Goal: Check status: Check status

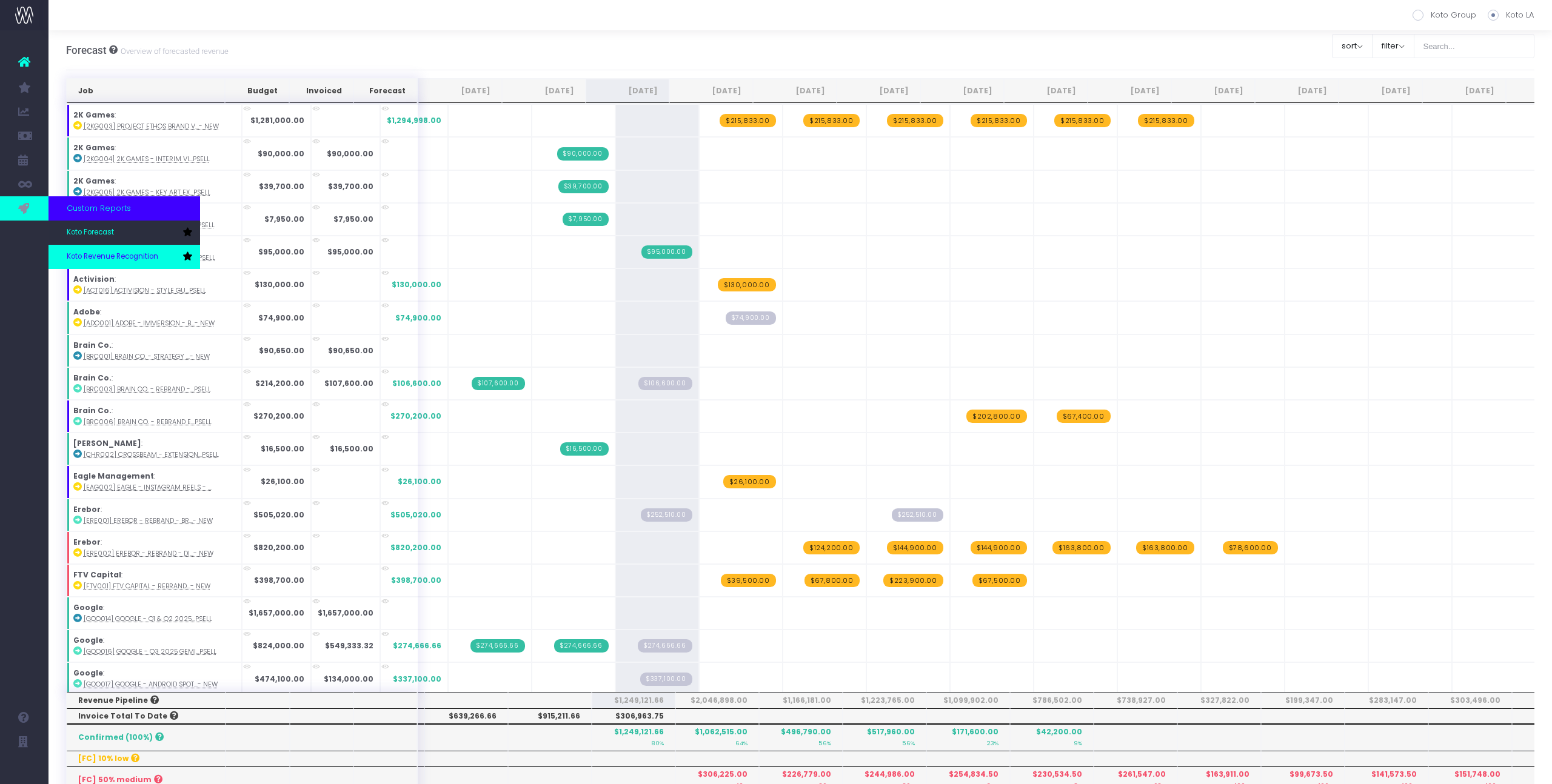
click at [97, 256] on span "Koto Revenue Recognition" at bounding box center [113, 257] width 92 height 11
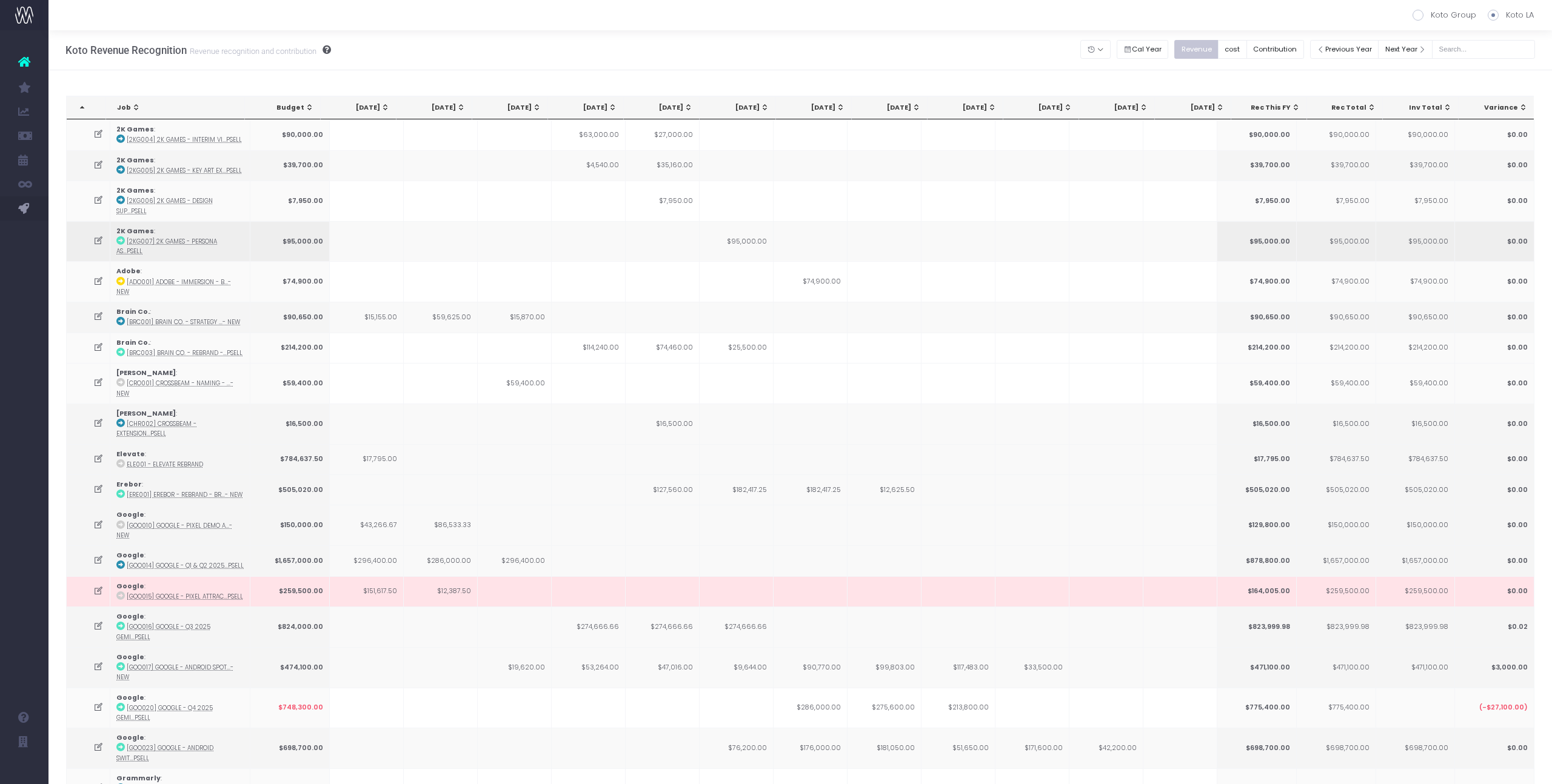
click at [719, 227] on td "$95,000.00" at bounding box center [737, 241] width 74 height 40
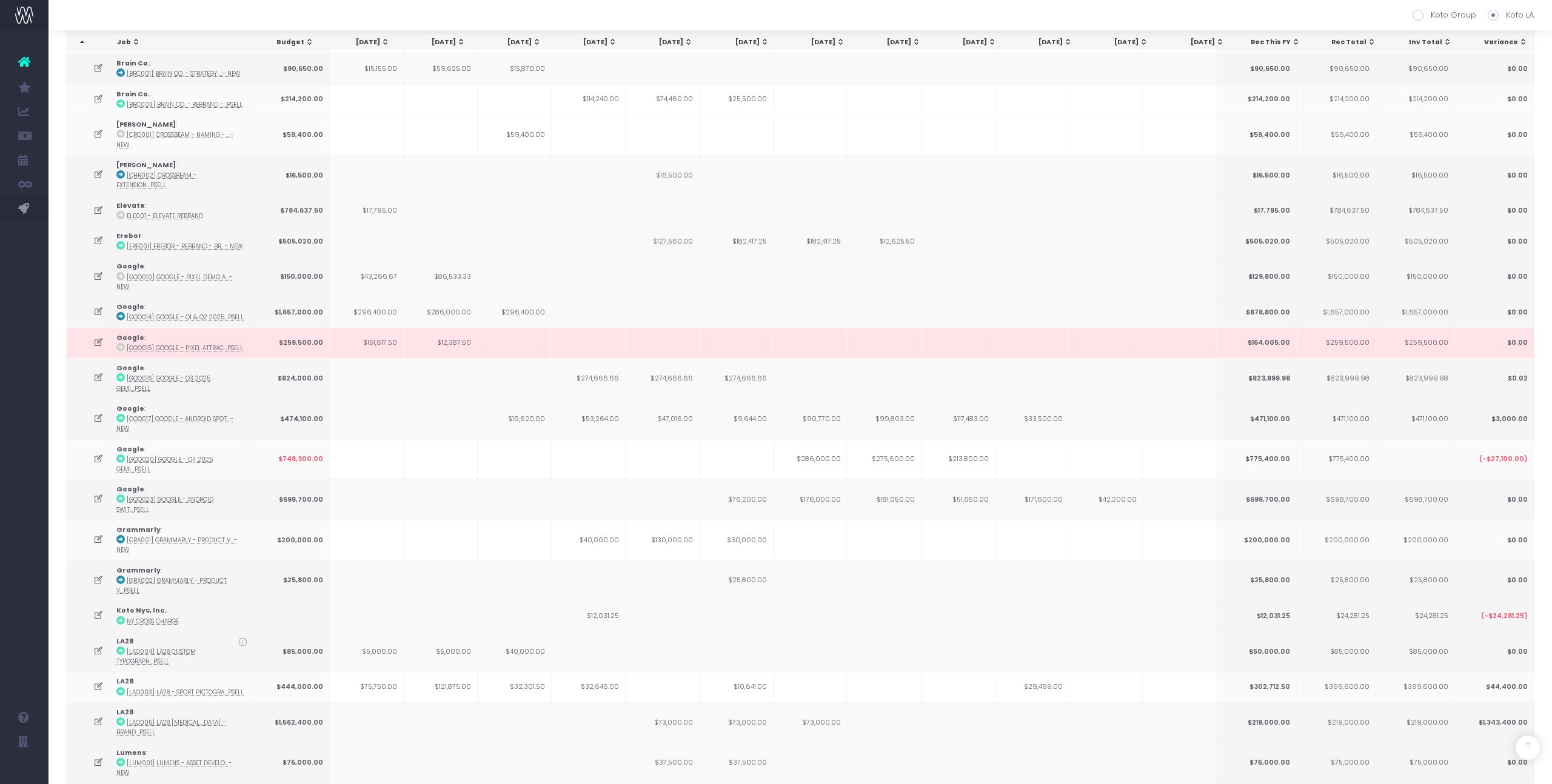
scroll to position [752, 0]
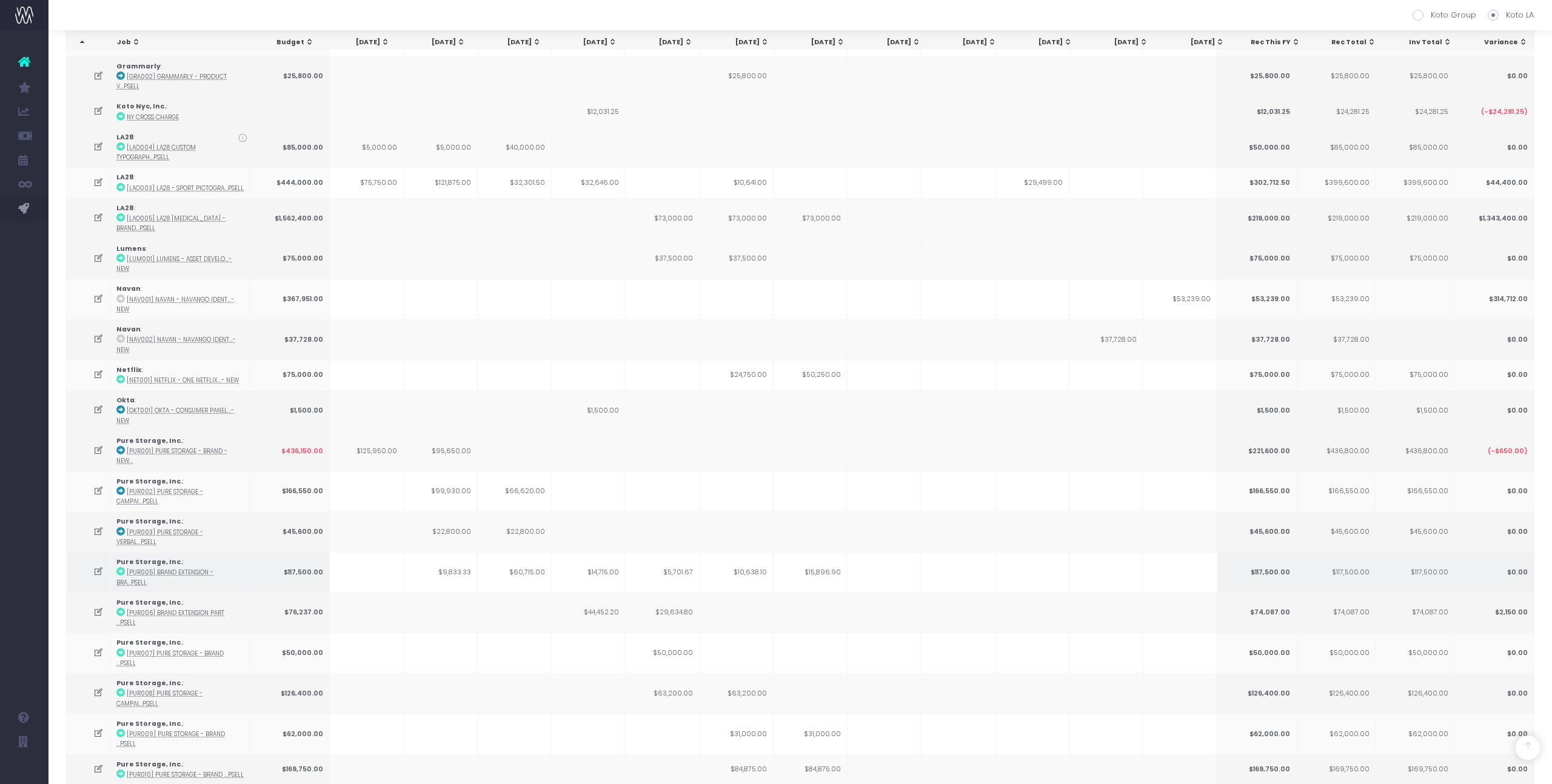
click at [98, 567] on icon at bounding box center [99, 572] width 11 height 11
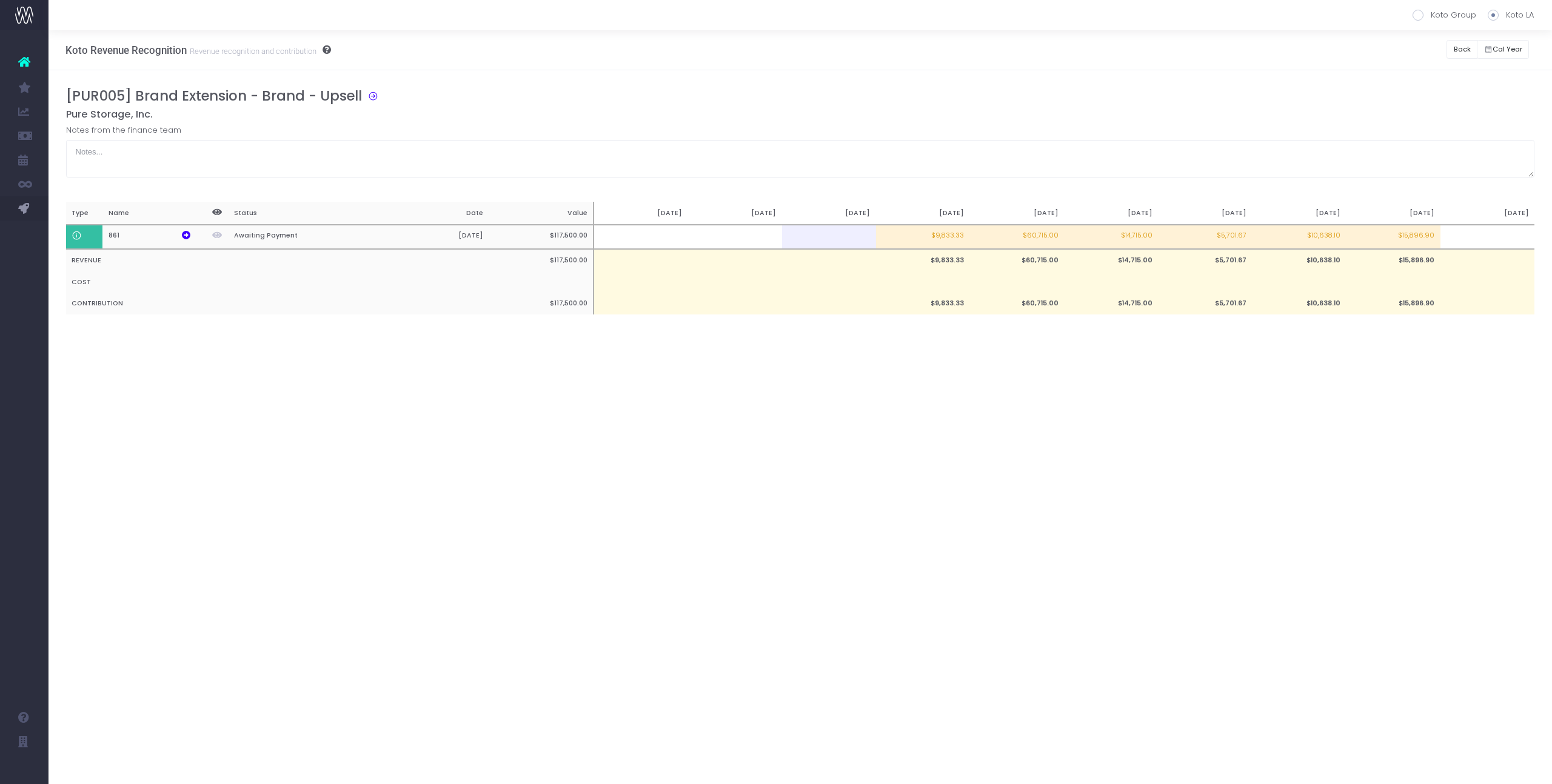
scroll to position [0, 0]
click at [1482, 238] on td at bounding box center [1487, 238] width 94 height 25
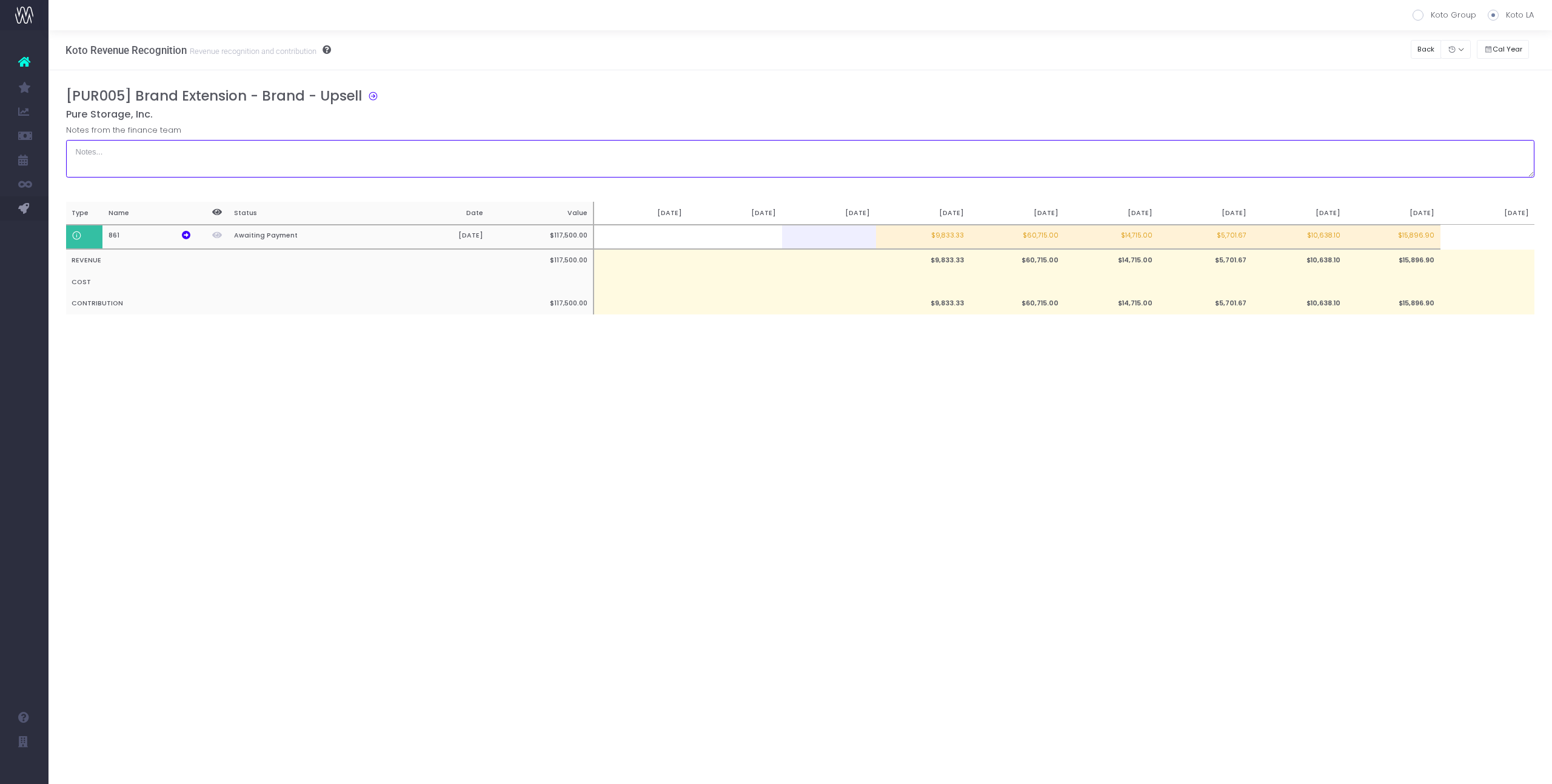
click at [1451, 147] on textarea at bounding box center [800, 158] width 1469 height 38
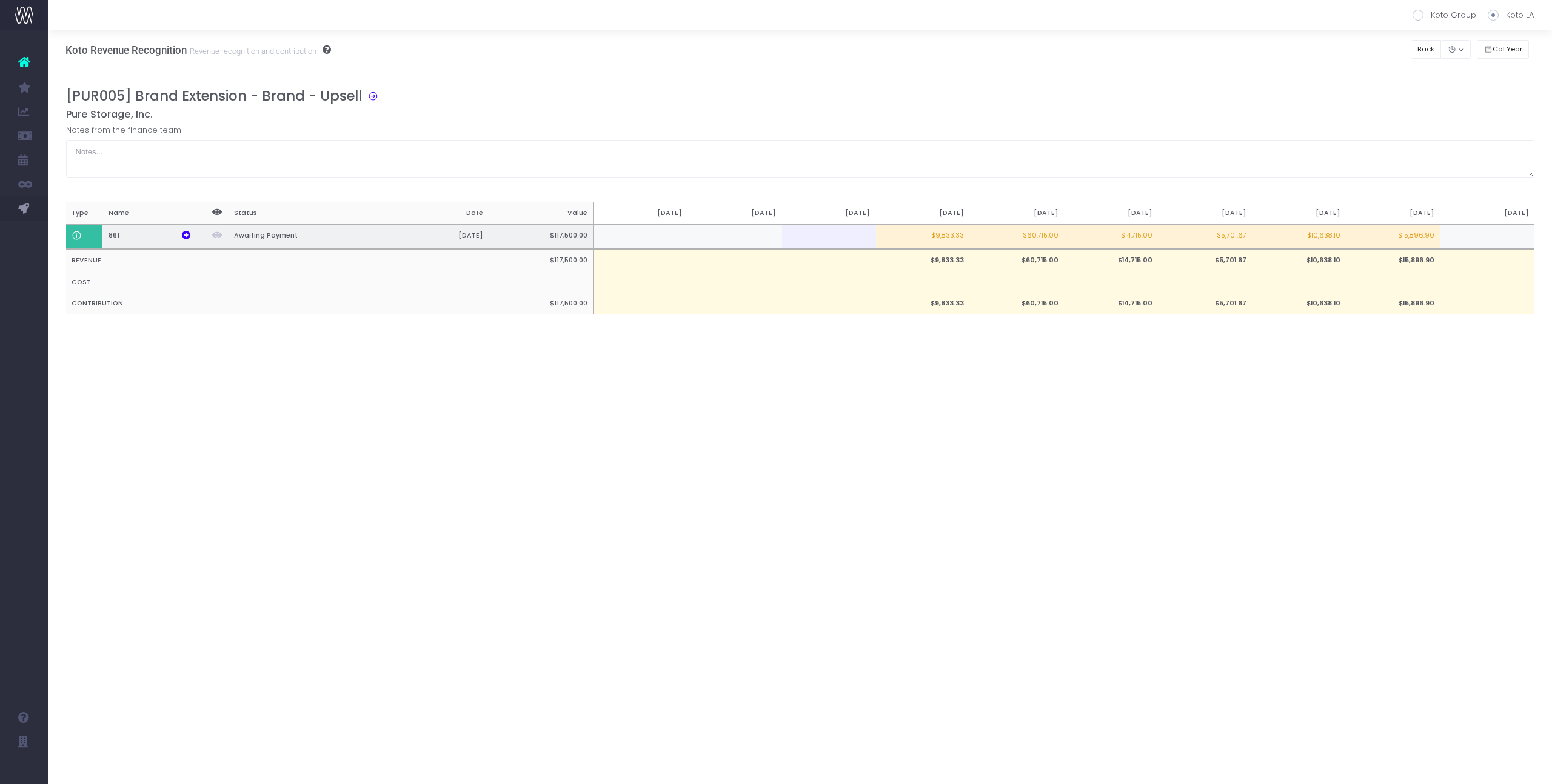
click at [1427, 235] on td "$15,896.90" at bounding box center [1394, 238] width 94 height 25
click at [1337, 240] on td "$10,638.10" at bounding box center [1299, 238] width 94 height 25
type input "$10,638.10"
click at [1425, 239] on td "$15,896.90" at bounding box center [1394, 238] width 94 height 25
type input "$15,896.90"
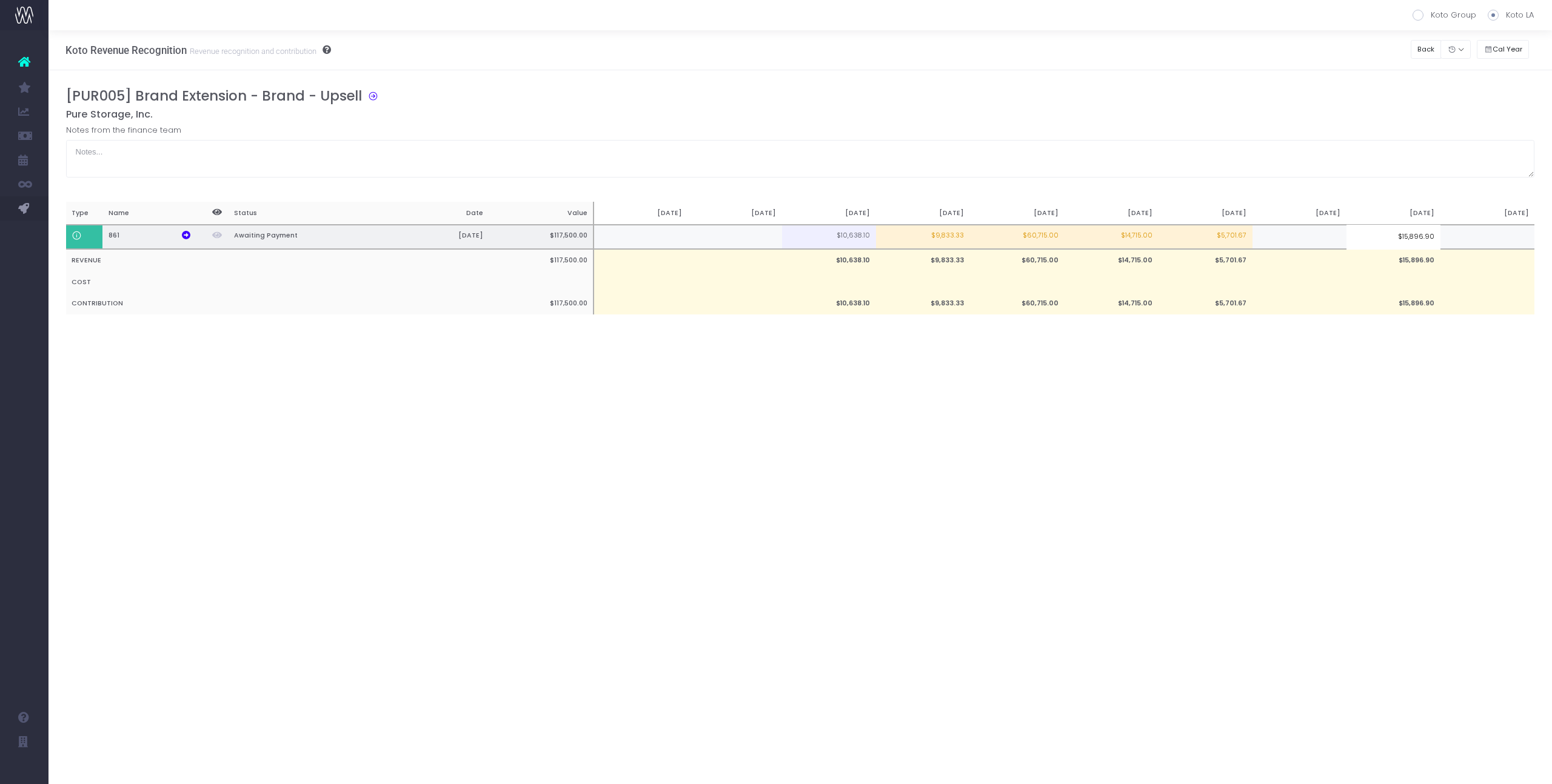
click at [1334, 225] on td at bounding box center [1299, 238] width 94 height 25
click at [1384, 237] on td "$15,896.90" at bounding box center [1394, 238] width 94 height 25
type input "20535"
click at [1426, 184] on div "[PUR005] Brand Extension - Brand - Upsell Pure Storage, Inc. Notes from the fin…" at bounding box center [800, 214] width 1469 height 252
click at [1431, 54] on button "Back" at bounding box center [1426, 48] width 31 height 18
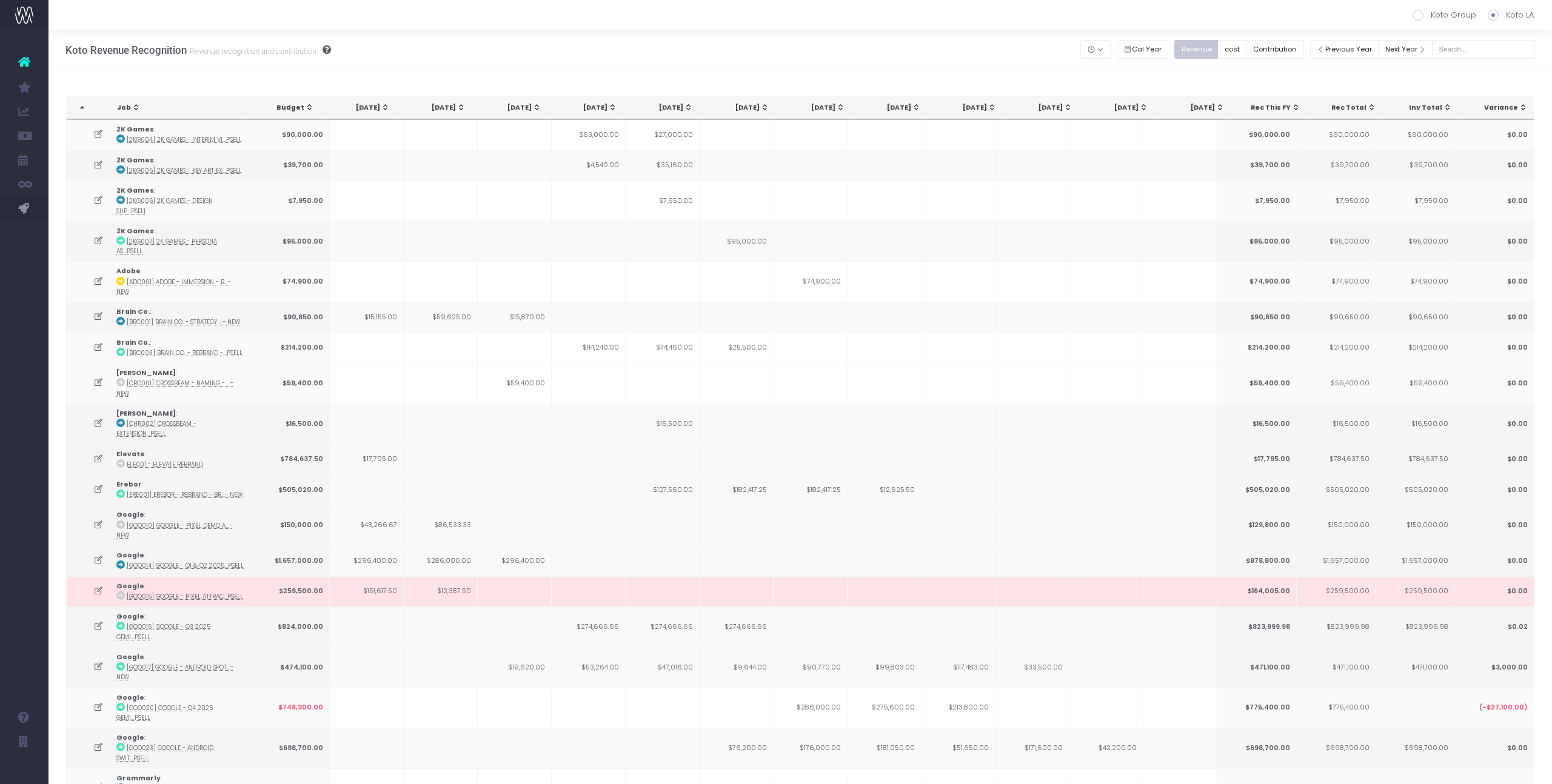
scroll to position [743, 0]
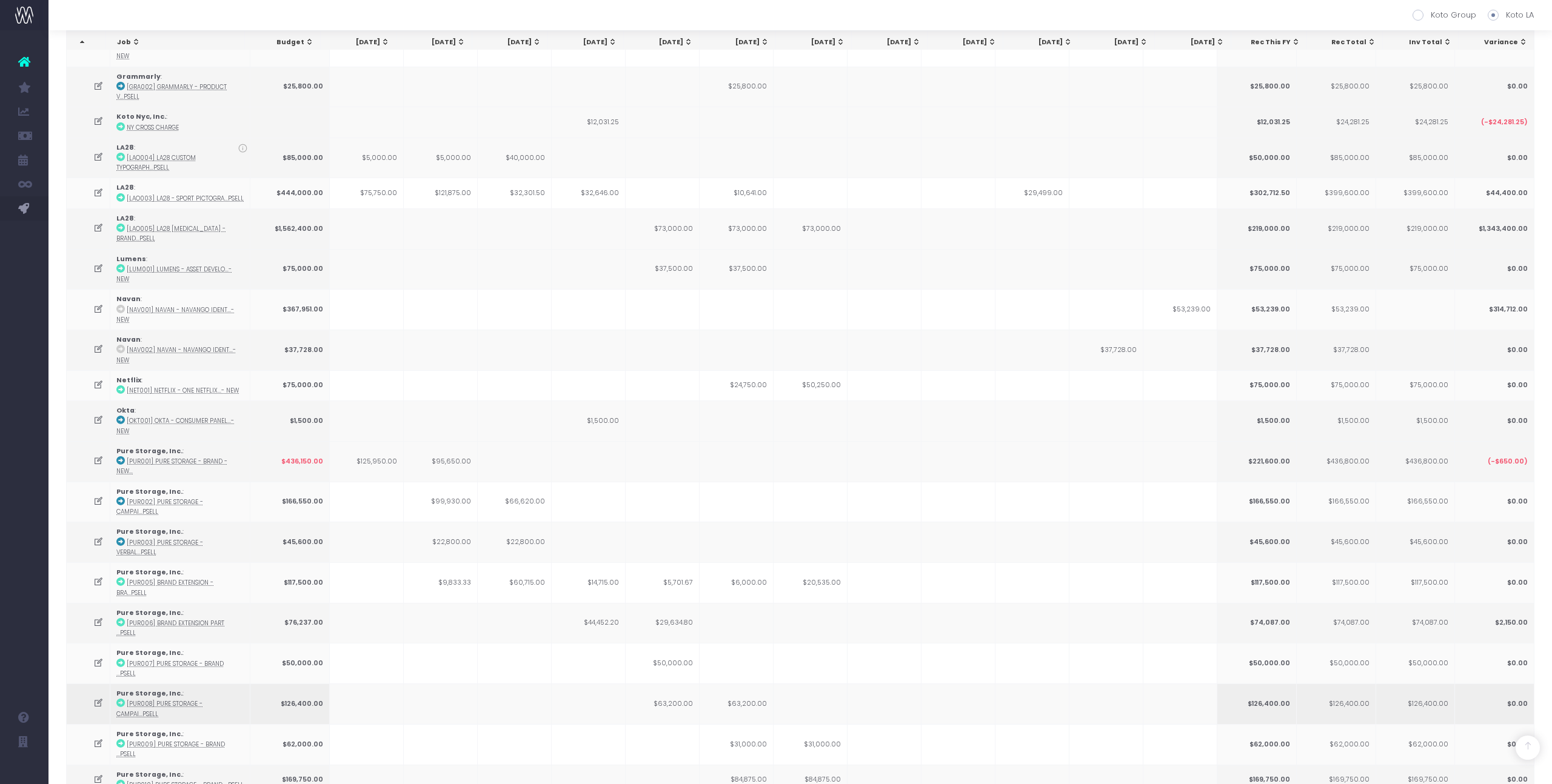
click at [744, 684] on td "$63,200.00" at bounding box center [737, 704] width 74 height 40
click at [725, 724] on td "$31,000.00" at bounding box center [737, 744] width 74 height 40
click at [680, 684] on td "$63,200.00" at bounding box center [663, 704] width 74 height 40
click at [687, 724] on td at bounding box center [663, 744] width 74 height 40
click at [97, 739] on icon at bounding box center [99, 744] width 11 height 11
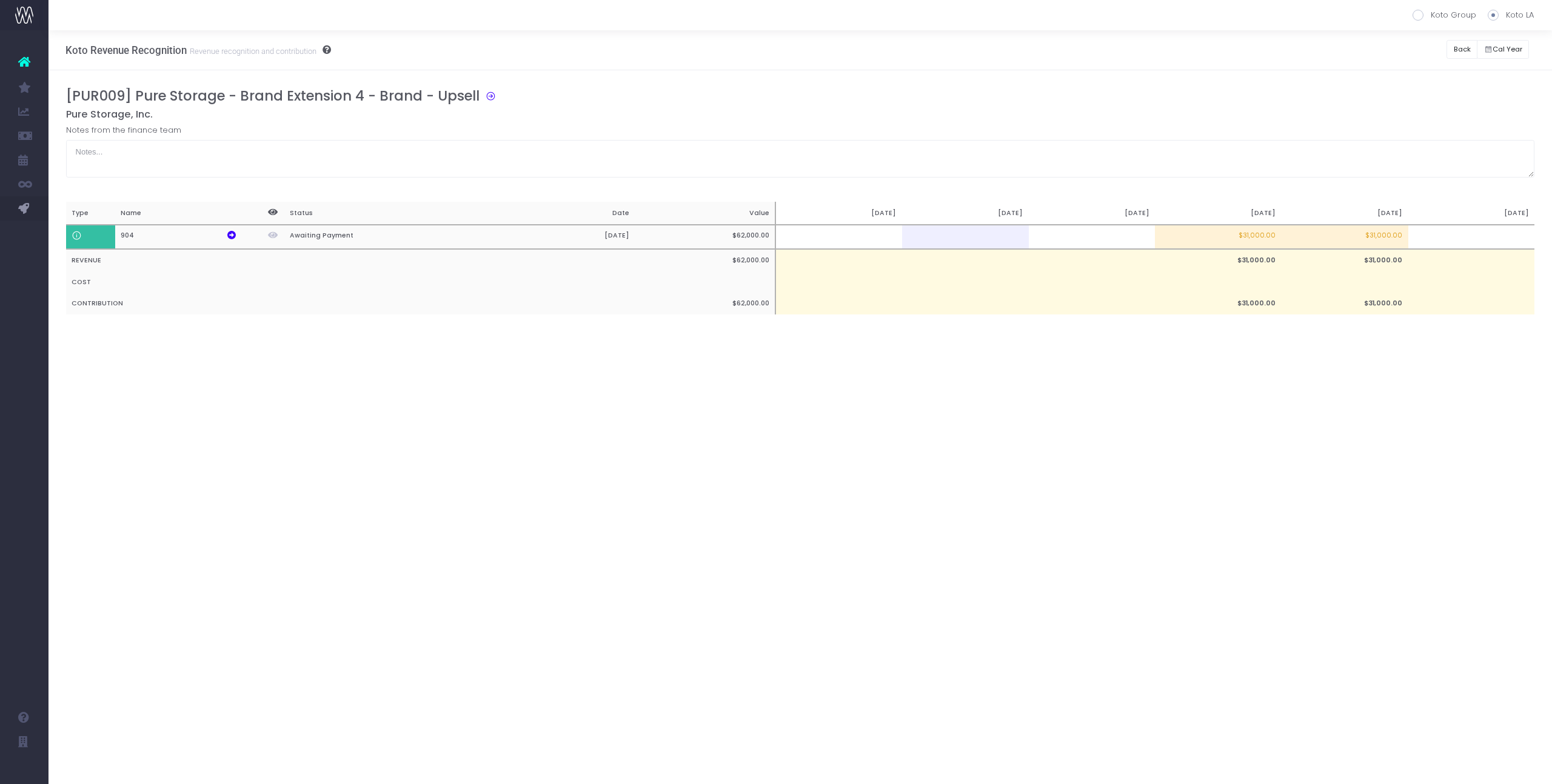
scroll to position [0, 0]
click at [1427, 231] on td at bounding box center [1472, 238] width 127 height 25
click at [1433, 63] on div "Koto Revenue Recognition Revenue recognition and contribution Koto Group Koto L…" at bounding box center [800, 49] width 1504 height 40
click at [1271, 235] on td "$31,000.00" at bounding box center [1218, 238] width 127 height 25
type input "$31,000.00"
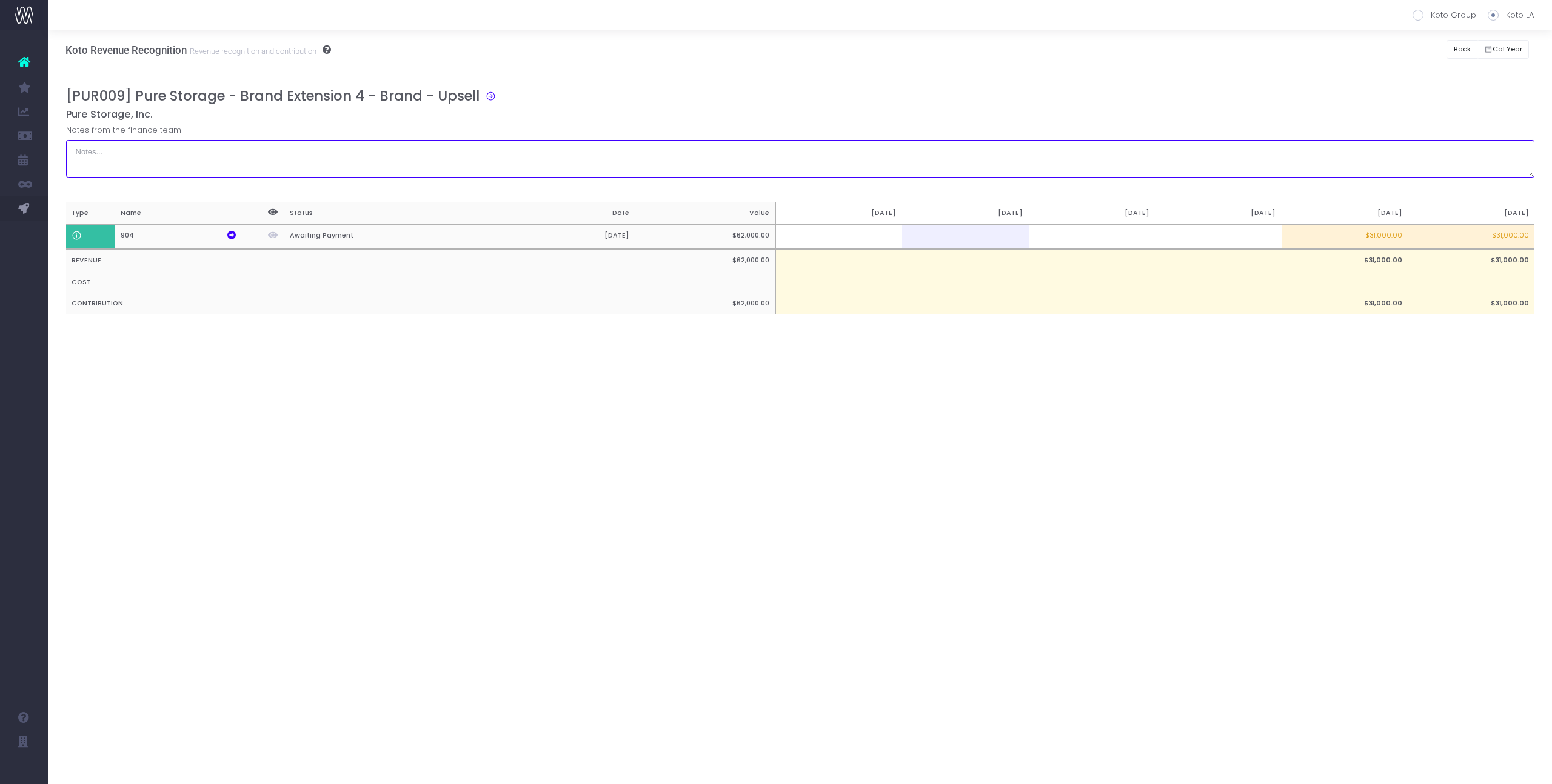
click at [1269, 168] on textarea at bounding box center [800, 158] width 1469 height 38
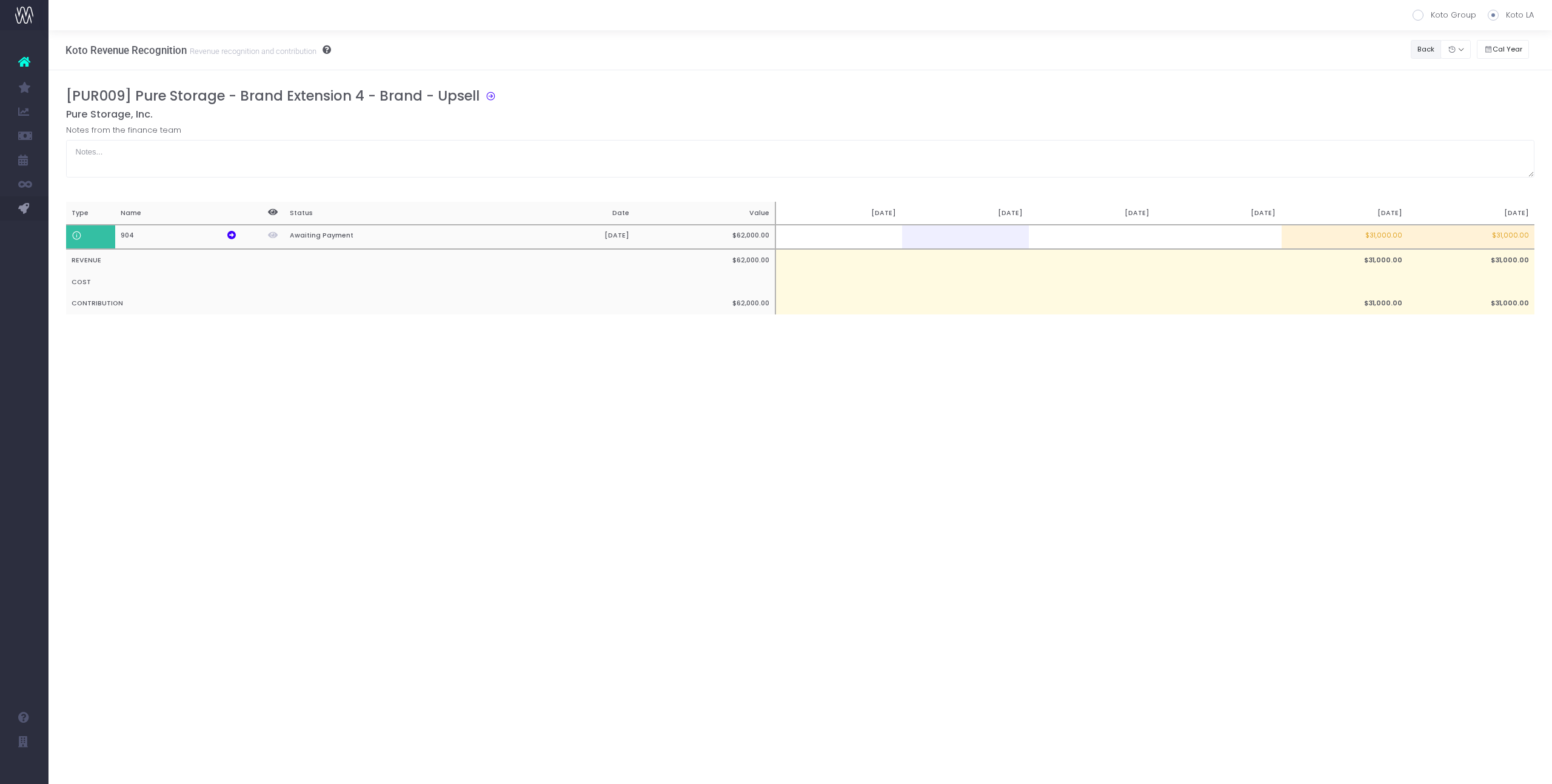
click at [1431, 55] on button "Back" at bounding box center [1426, 48] width 31 height 18
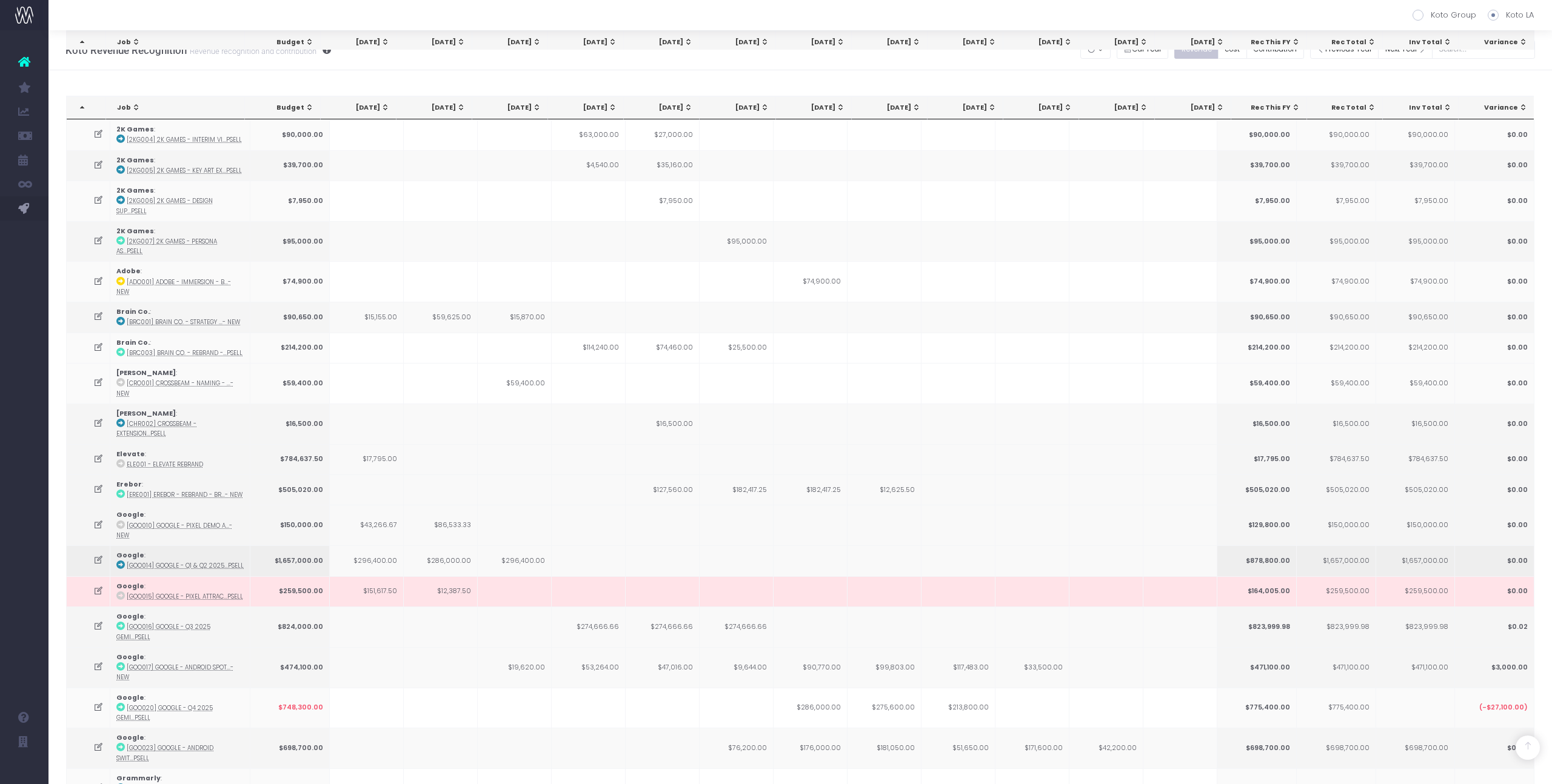
scroll to position [752, 0]
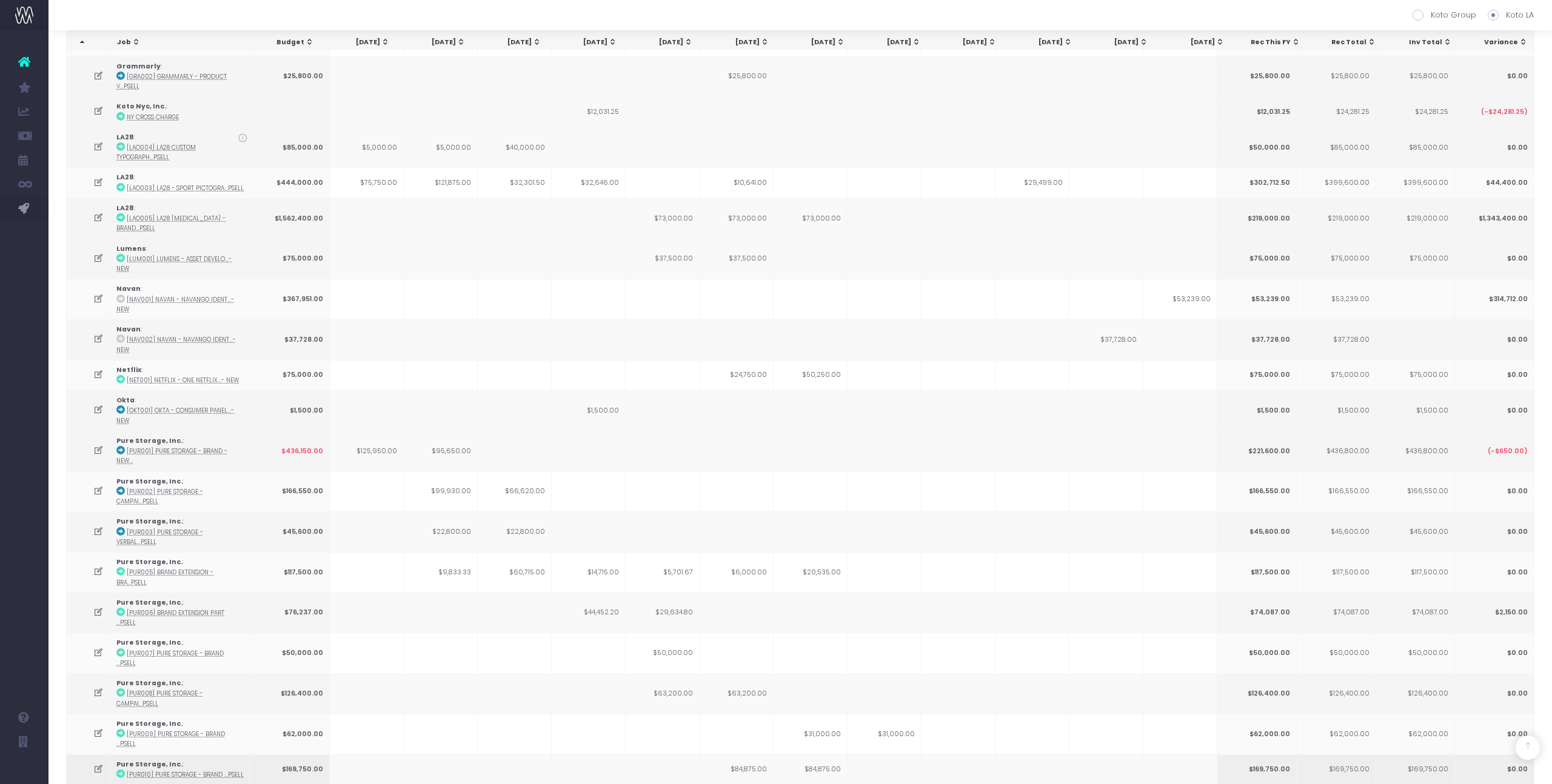
click at [100, 764] on icon at bounding box center [99, 769] width 11 height 11
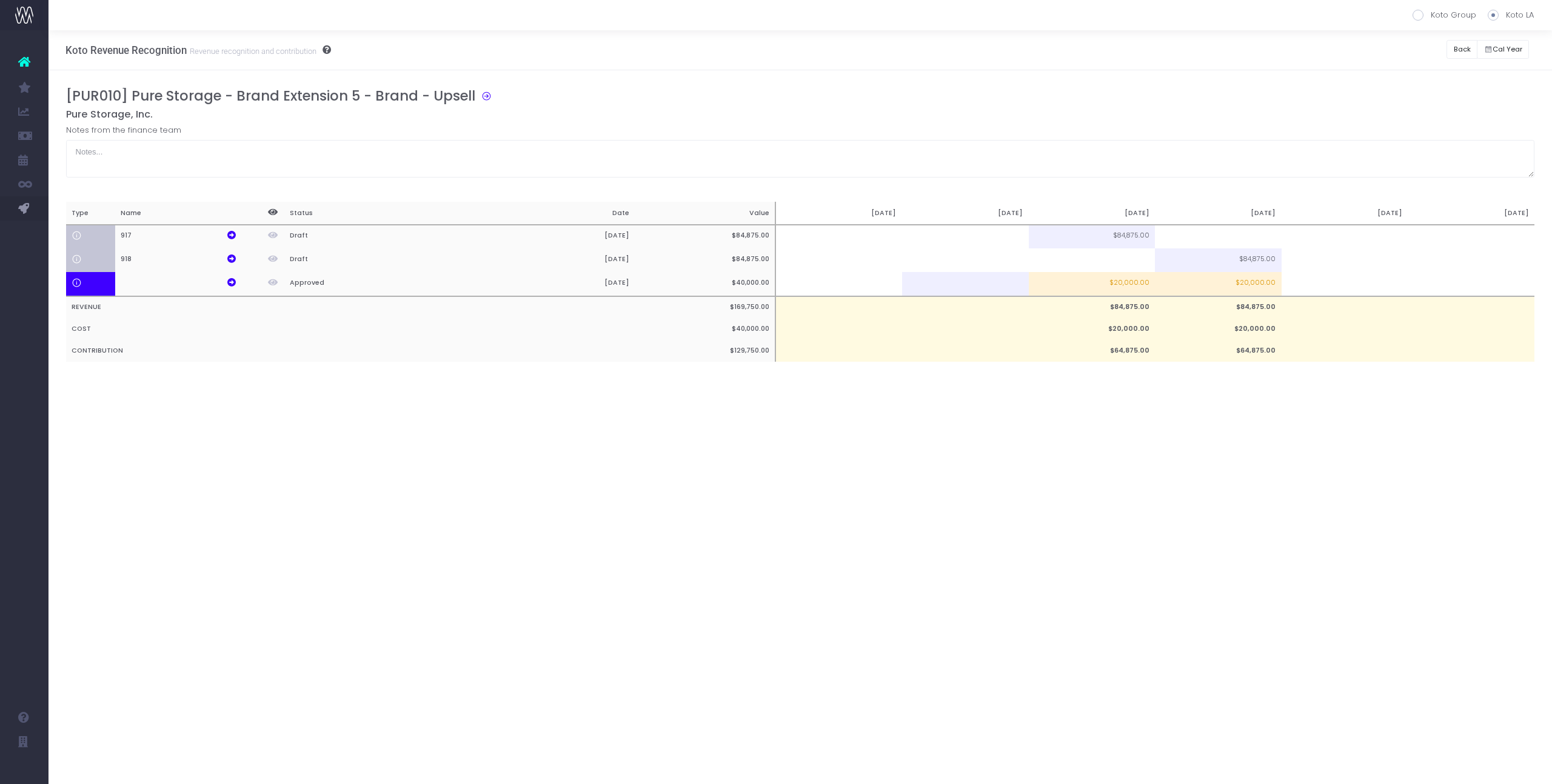
scroll to position [0, 0]
click at [1228, 241] on td at bounding box center [1218, 238] width 127 height 25
click at [1238, 115] on h5 "Pure Storage, Inc." at bounding box center [800, 114] width 1469 height 12
click at [1199, 238] on td "$6,250.00" at bounding box center [1218, 238] width 127 height 25
type input "$6,250.00"
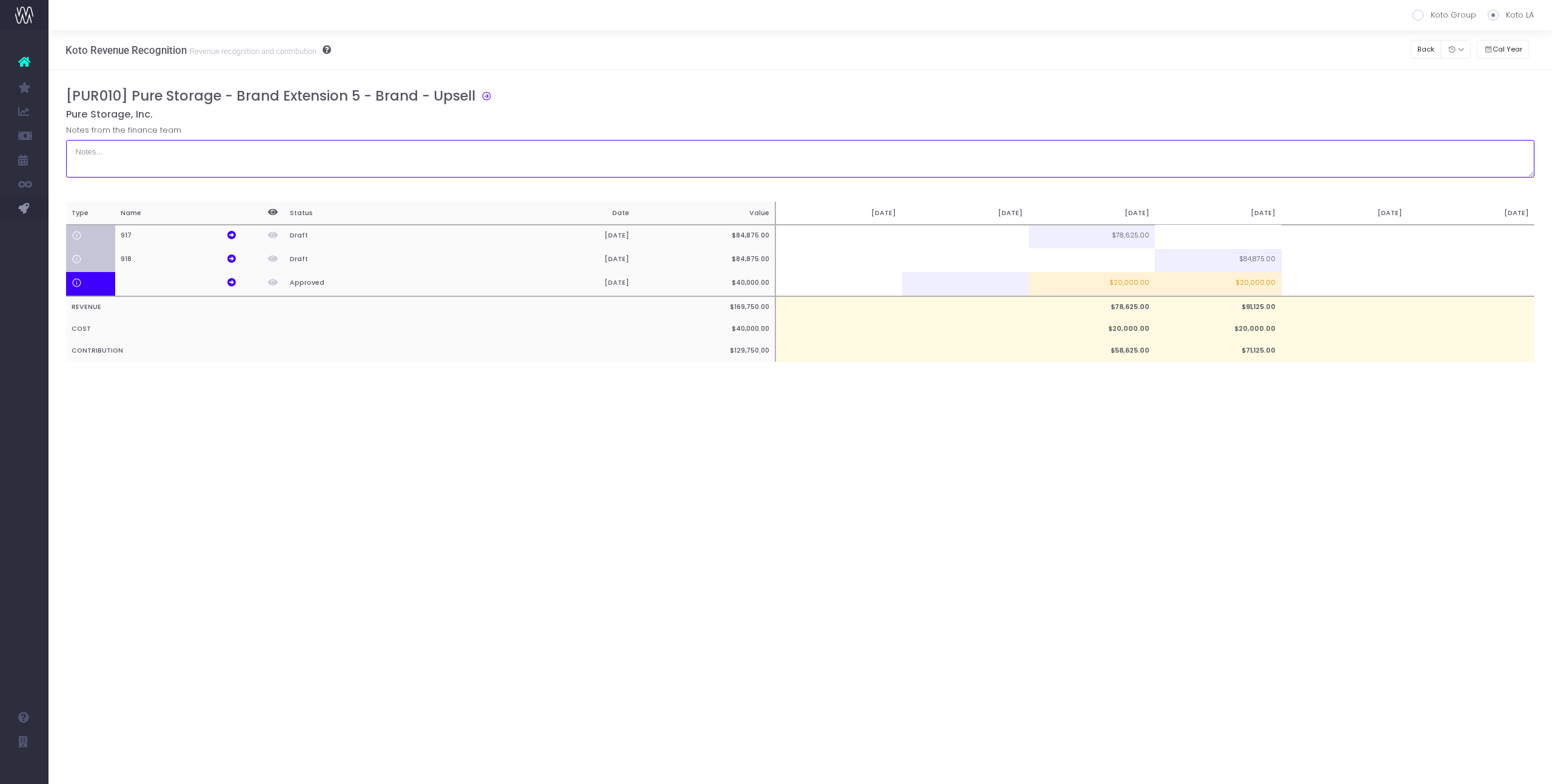
click at [1207, 167] on textarea at bounding box center [800, 158] width 1469 height 38
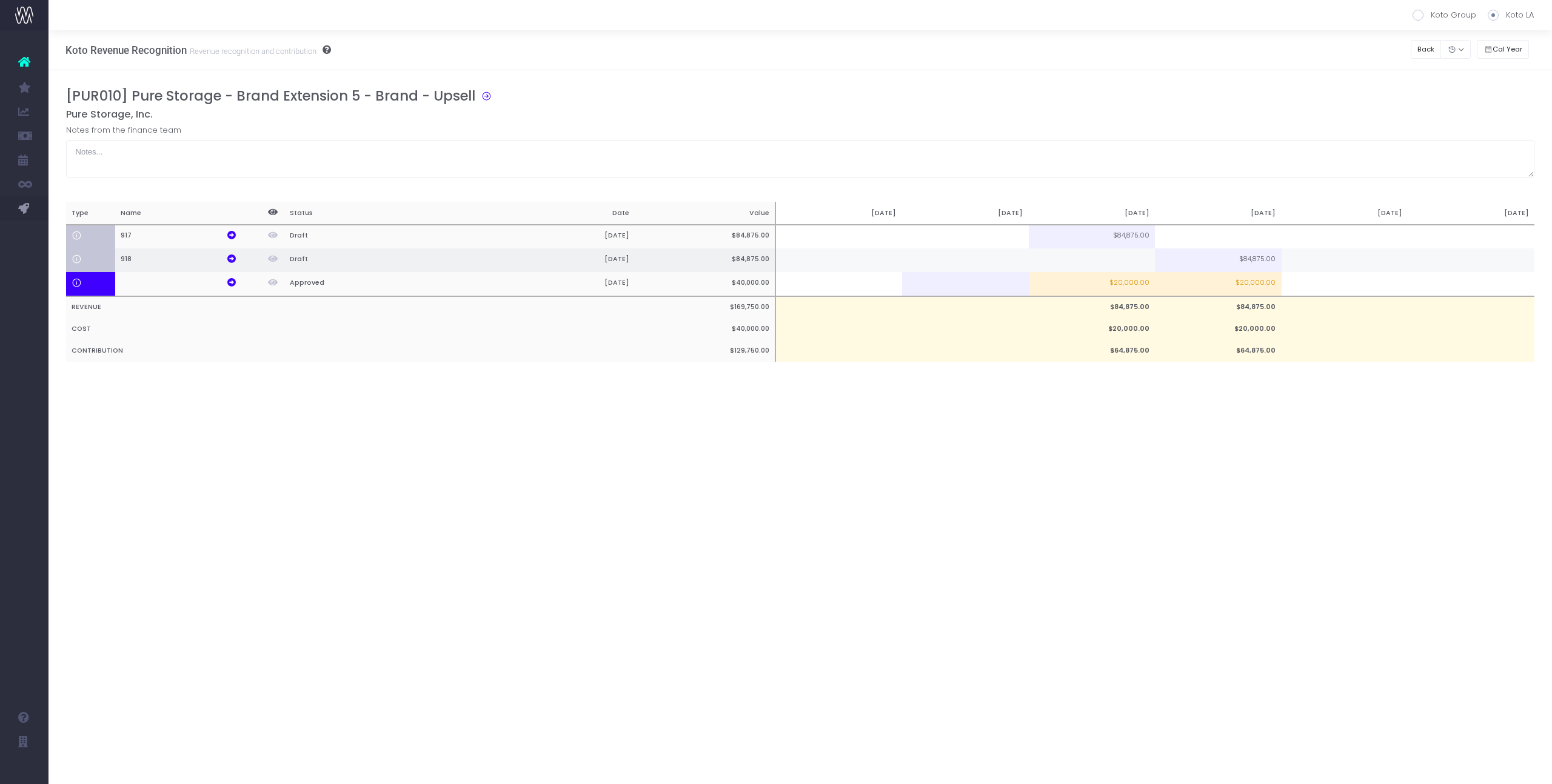
click at [1117, 250] on td at bounding box center [1092, 260] width 127 height 24
click at [1135, 95] on div "[PUR010] Pure Storage - Brand Extension 5 - Brand - Upsell" at bounding box center [805, 98] width 1478 height 20
click at [1424, 55] on button "Back" at bounding box center [1426, 48] width 31 height 18
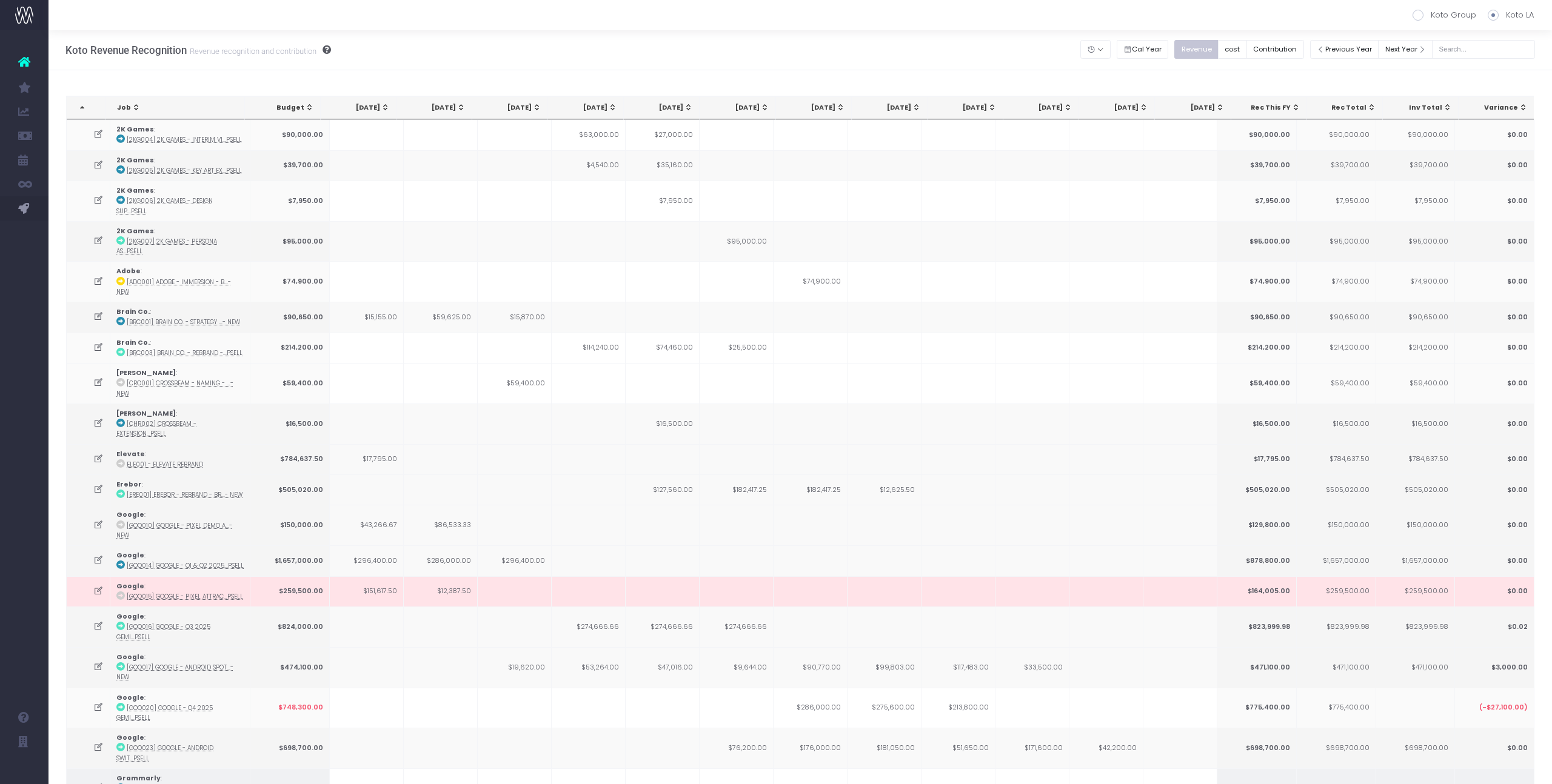
scroll to position [1059, 0]
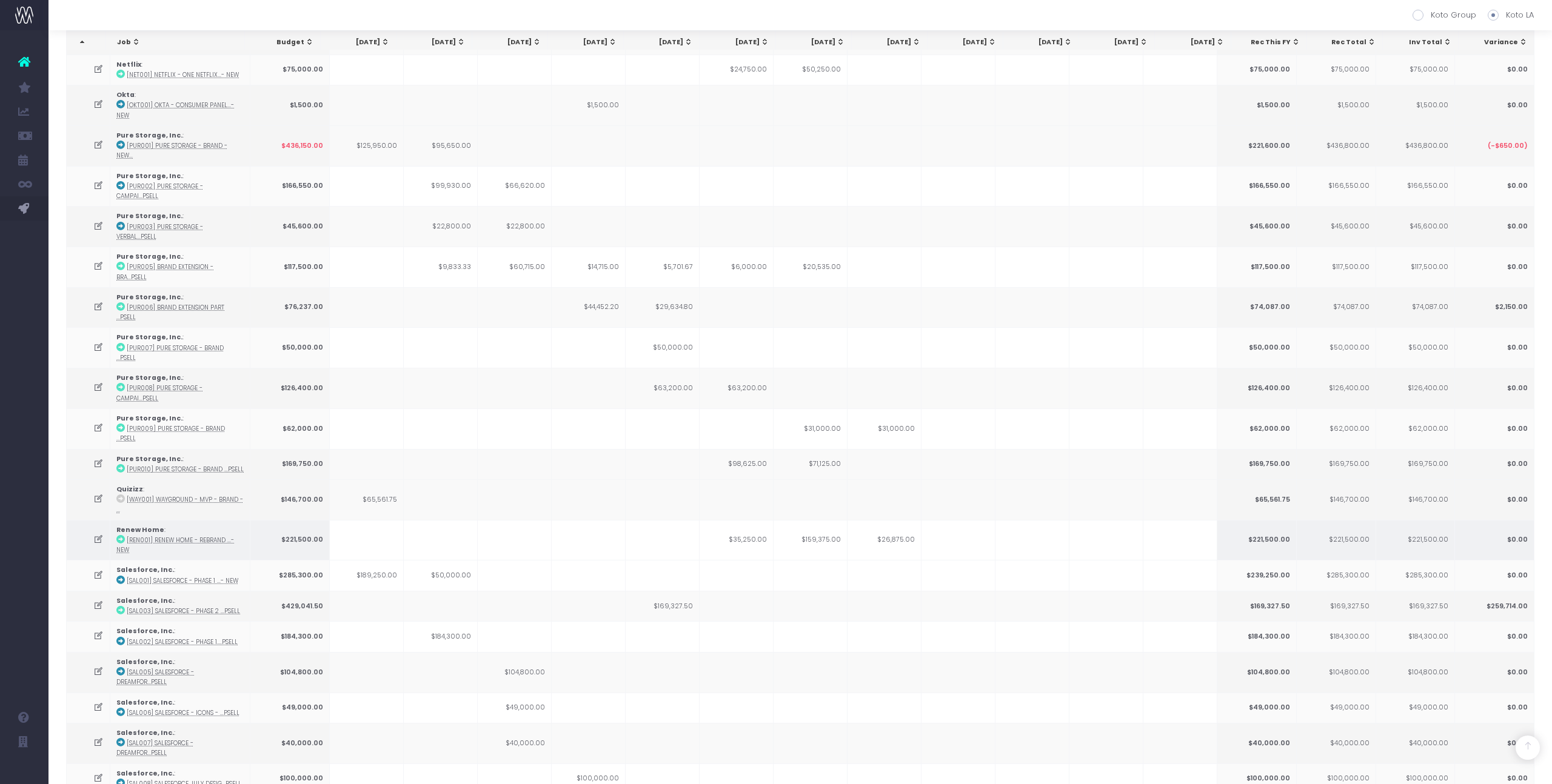
click at [743, 520] on td "$35,250.00" at bounding box center [737, 540] width 74 height 40
click at [752, 520] on td "$35,250.00" at bounding box center [737, 540] width 74 height 40
click at [105, 520] on td at bounding box center [89, 540] width 44 height 40
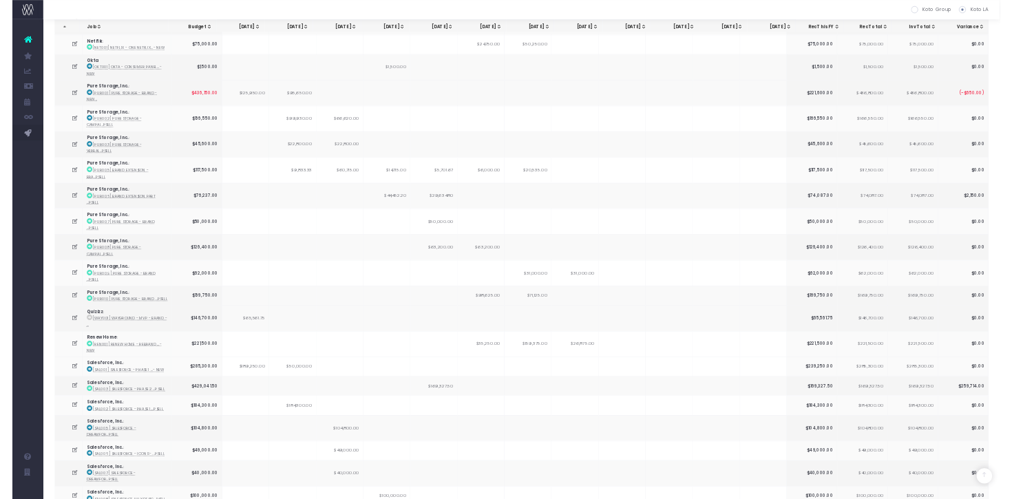
scroll to position [0, 0]
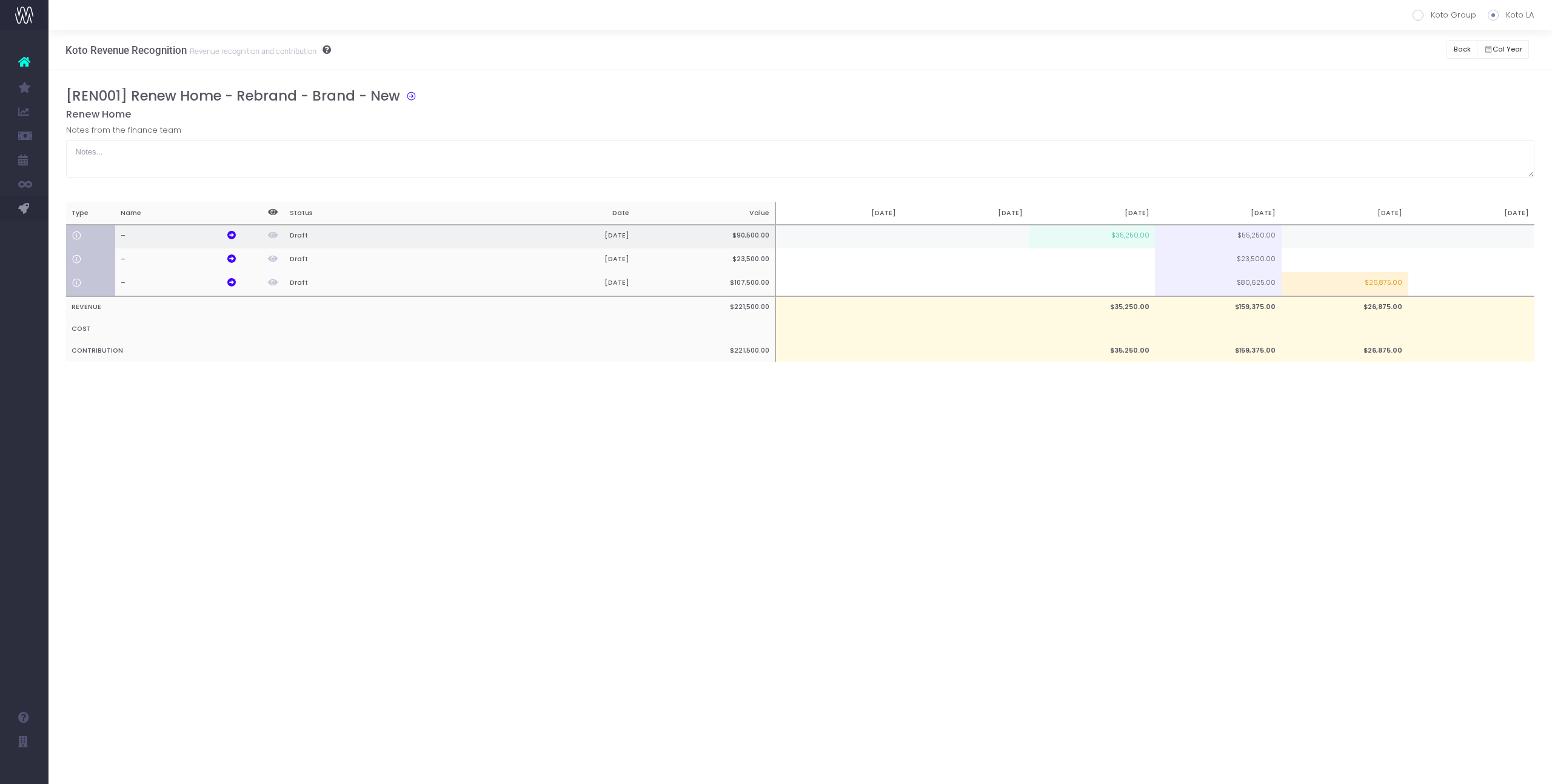
click at [1056, 238] on td "$35,250.00" at bounding box center [1092, 238] width 127 height 25
click at [1351, 289] on td "$26,875.00" at bounding box center [1345, 284] width 127 height 25
type input "$26,875.00"
click at [1364, 200] on div "[REN001] Renew Home - Rebrand - Brand - New Renew Home Notes from the finance t…" at bounding box center [800, 237] width 1469 height 298
click at [1335, 279] on td at bounding box center [1345, 284] width 127 height 25
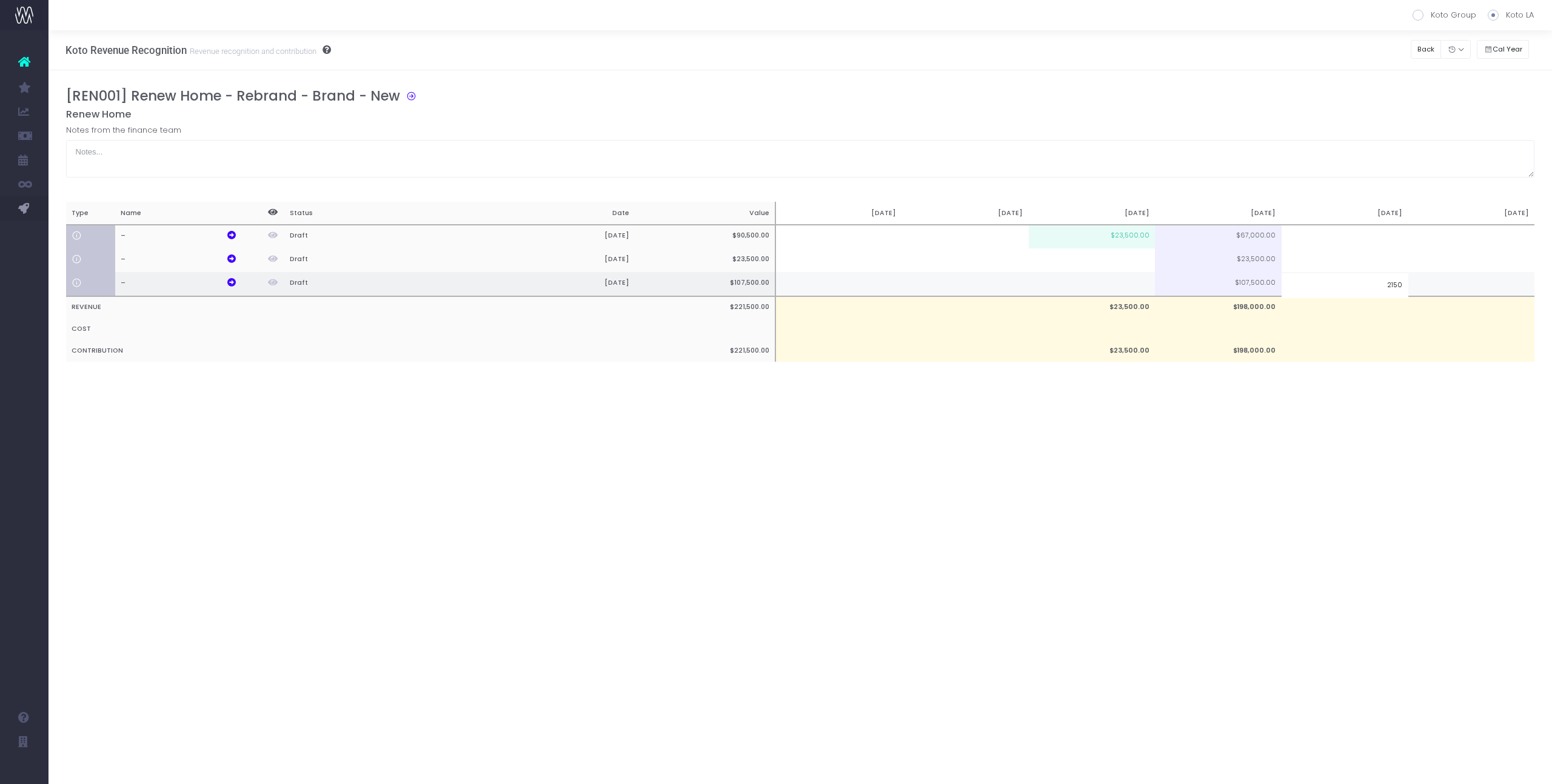
type input "21500"
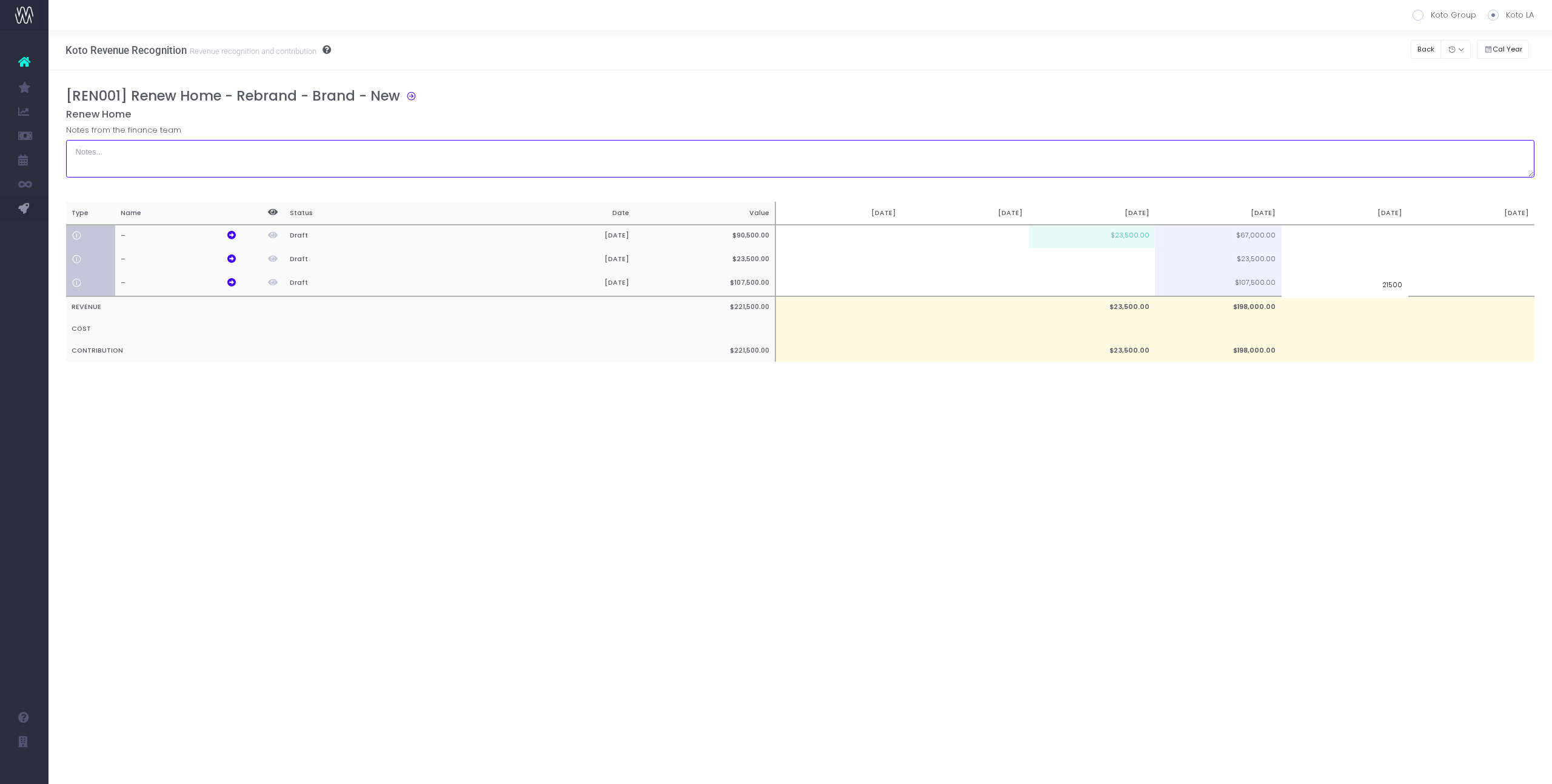
click at [1376, 144] on textarea at bounding box center [800, 158] width 1469 height 38
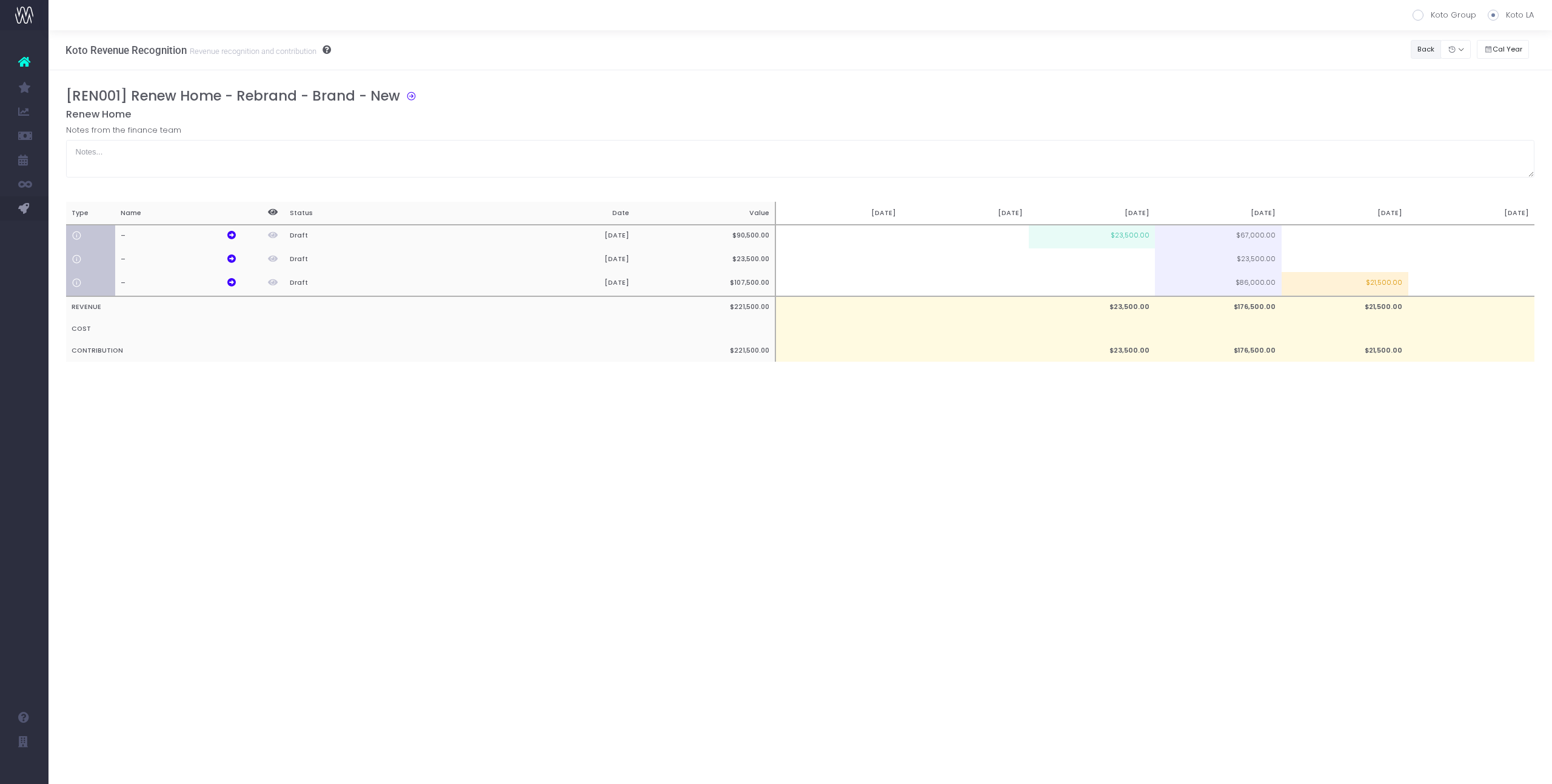
click at [1421, 54] on button "Back" at bounding box center [1426, 48] width 31 height 18
